Goal: Register for event/course

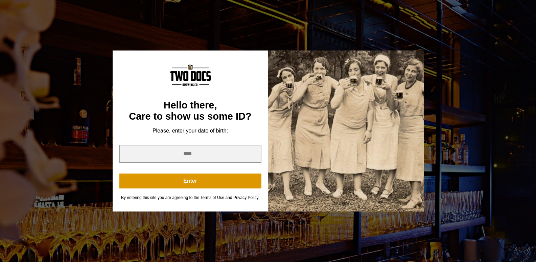
scroll to position [575, 0]
click at [180, 149] on input "year" at bounding box center [190, 154] width 142 height 18
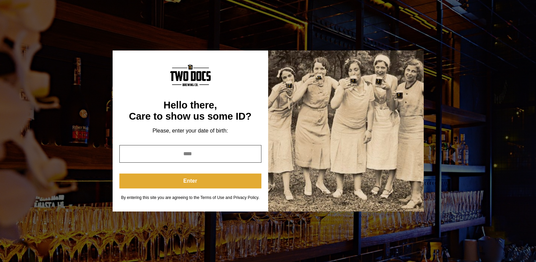
type input "****"
click at [197, 183] on button "Enter" at bounding box center [190, 180] width 142 height 15
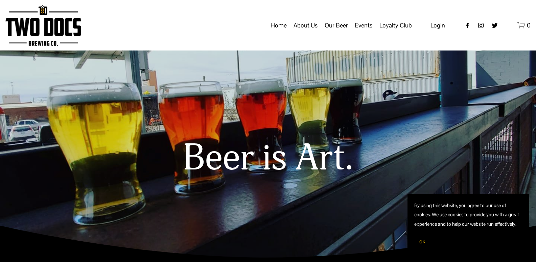
scroll to position [0, 0]
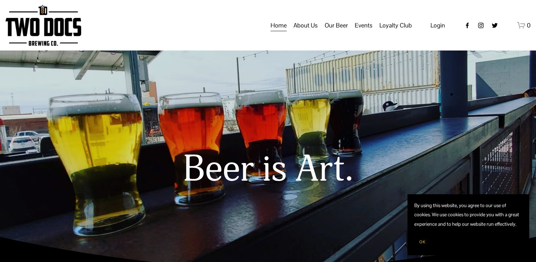
click at [364, 31] on span "Events" at bounding box center [364, 26] width 18 height 12
click at [428, 241] on button "OK" at bounding box center [423, 241] width 16 height 13
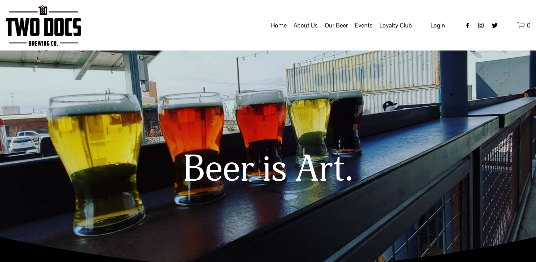
click at [0, 0] on span "Calendar" at bounding box center [0, 0] width 0 height 0
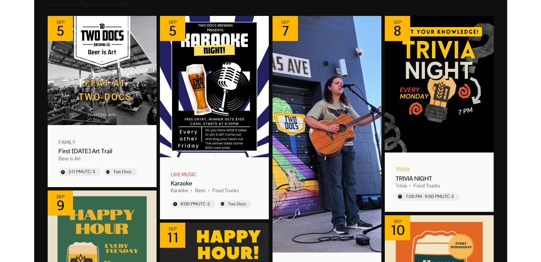
scroll to position [102, 0]
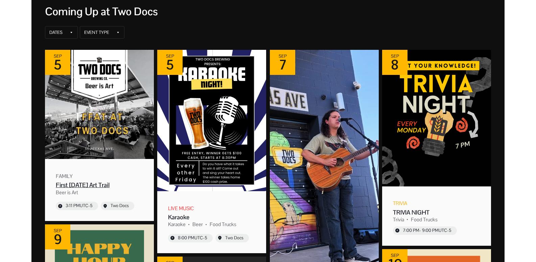
click at [95, 186] on div "First [DATE] Art Trail" at bounding box center [99, 185] width 87 height 8
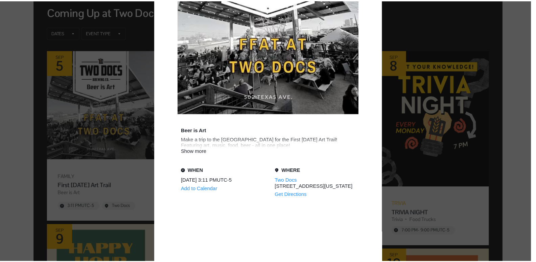
scroll to position [68, 0]
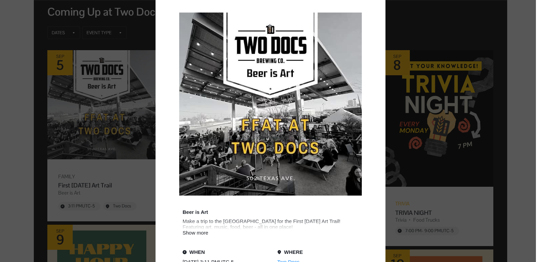
click at [403, 45] on div "Event details popup" at bounding box center [268, 131] width 536 height 262
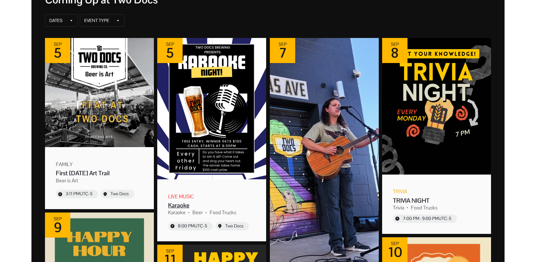
scroll to position [135, 0]
